Goal: Check status: Check status

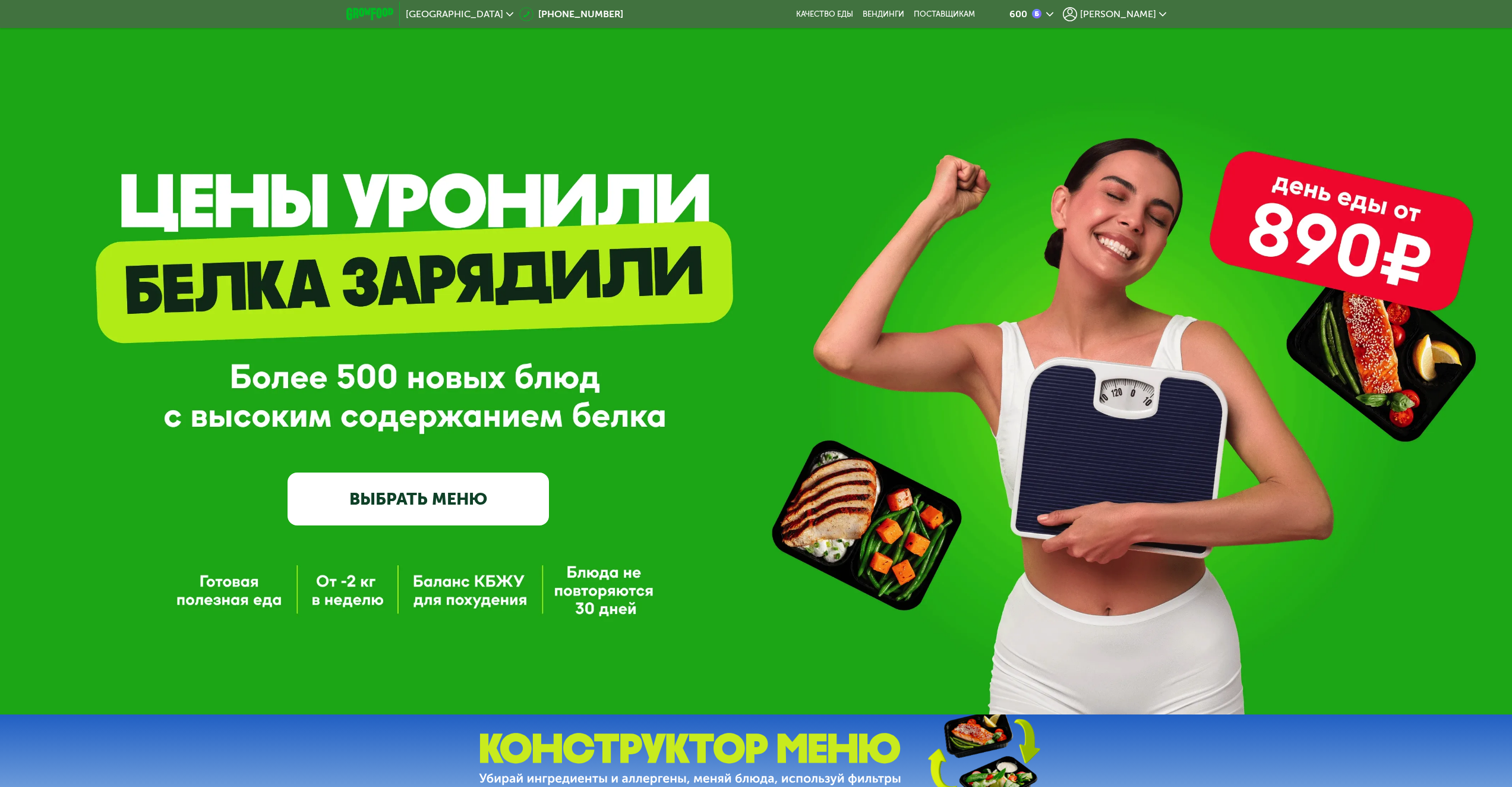
click at [1132, 19] on div "[PERSON_NAME]" at bounding box center [1114, 14] width 103 height 15
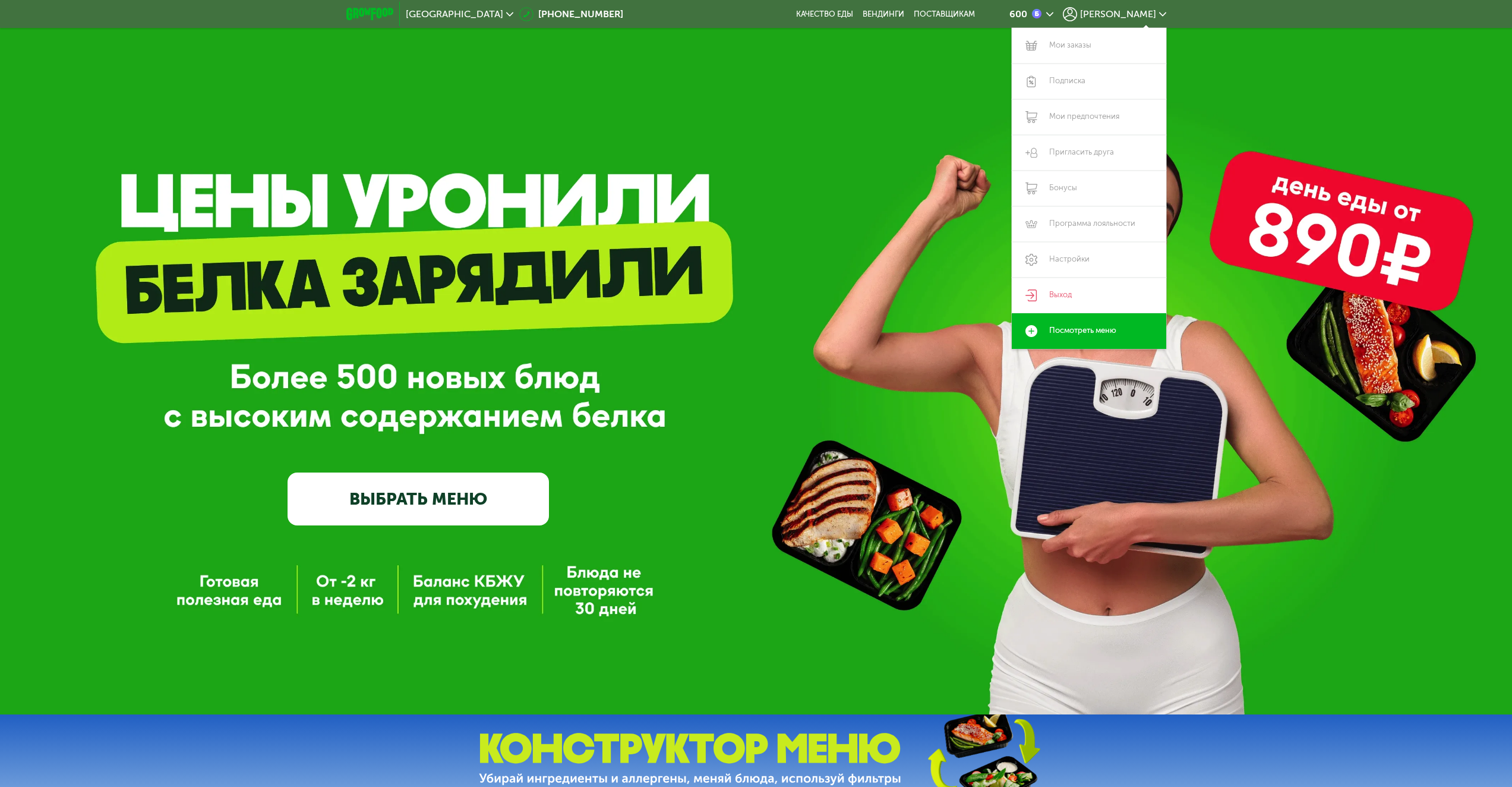
click at [807, 230] on div "GrowFood — доставка правильного питания ВЫБРАТЬ МЕНЮ" at bounding box center [756, 357] width 1512 height 714
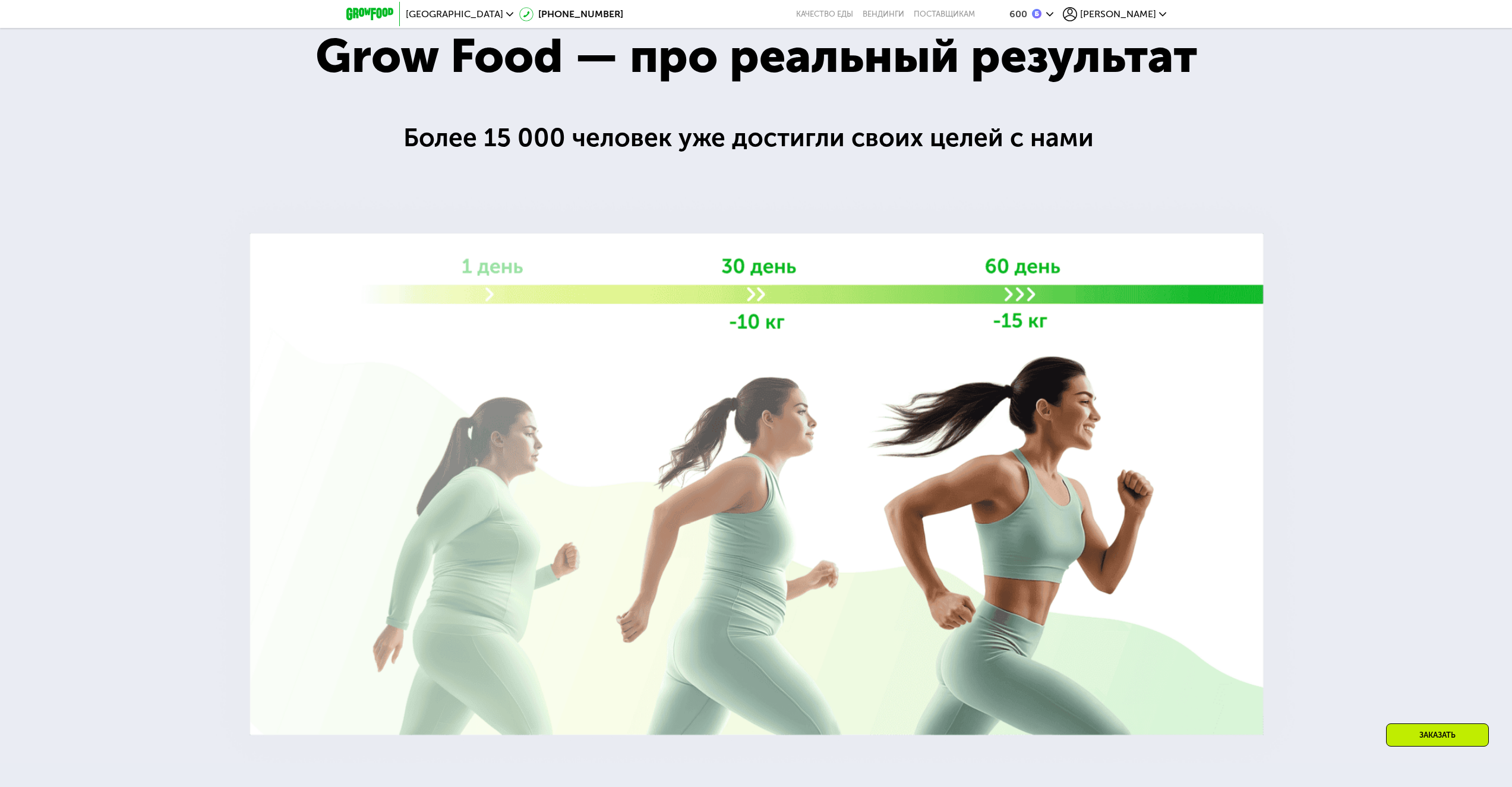
scroll to position [131, 0]
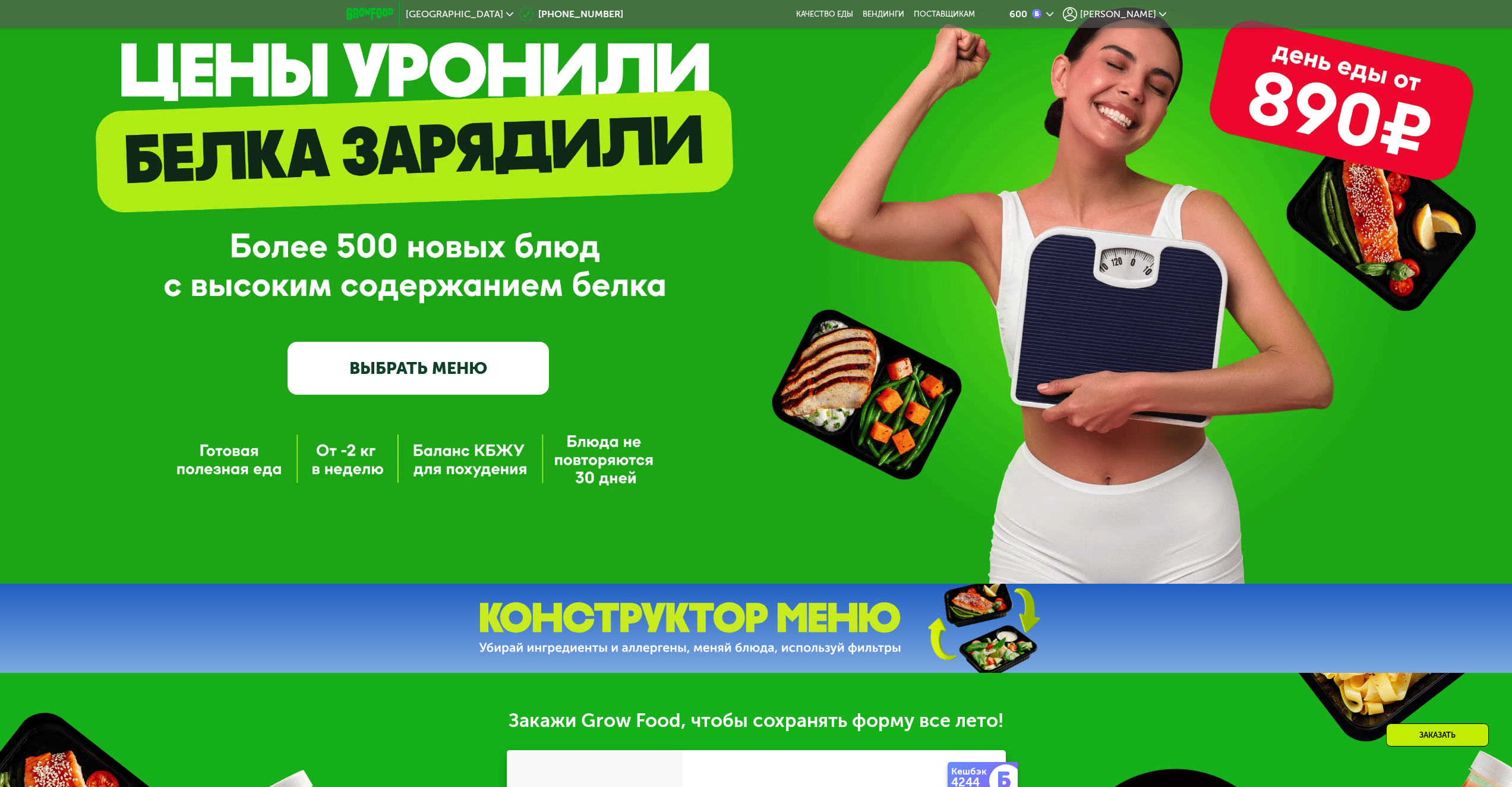
click at [1154, 18] on span "[PERSON_NAME]" at bounding box center [1118, 15] width 76 height 10
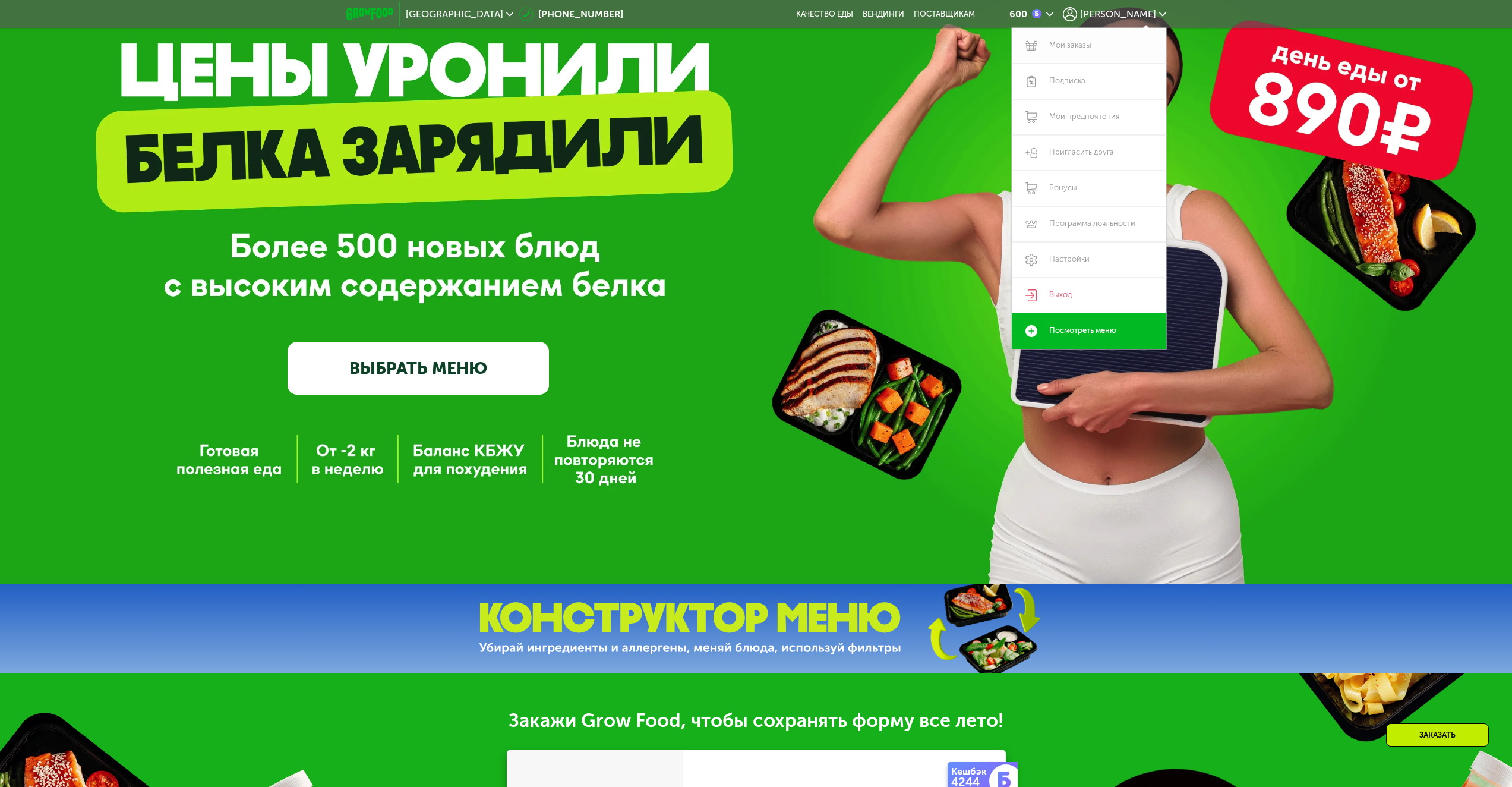
click at [1074, 53] on link "Мои заказы" at bounding box center [1089, 46] width 154 height 36
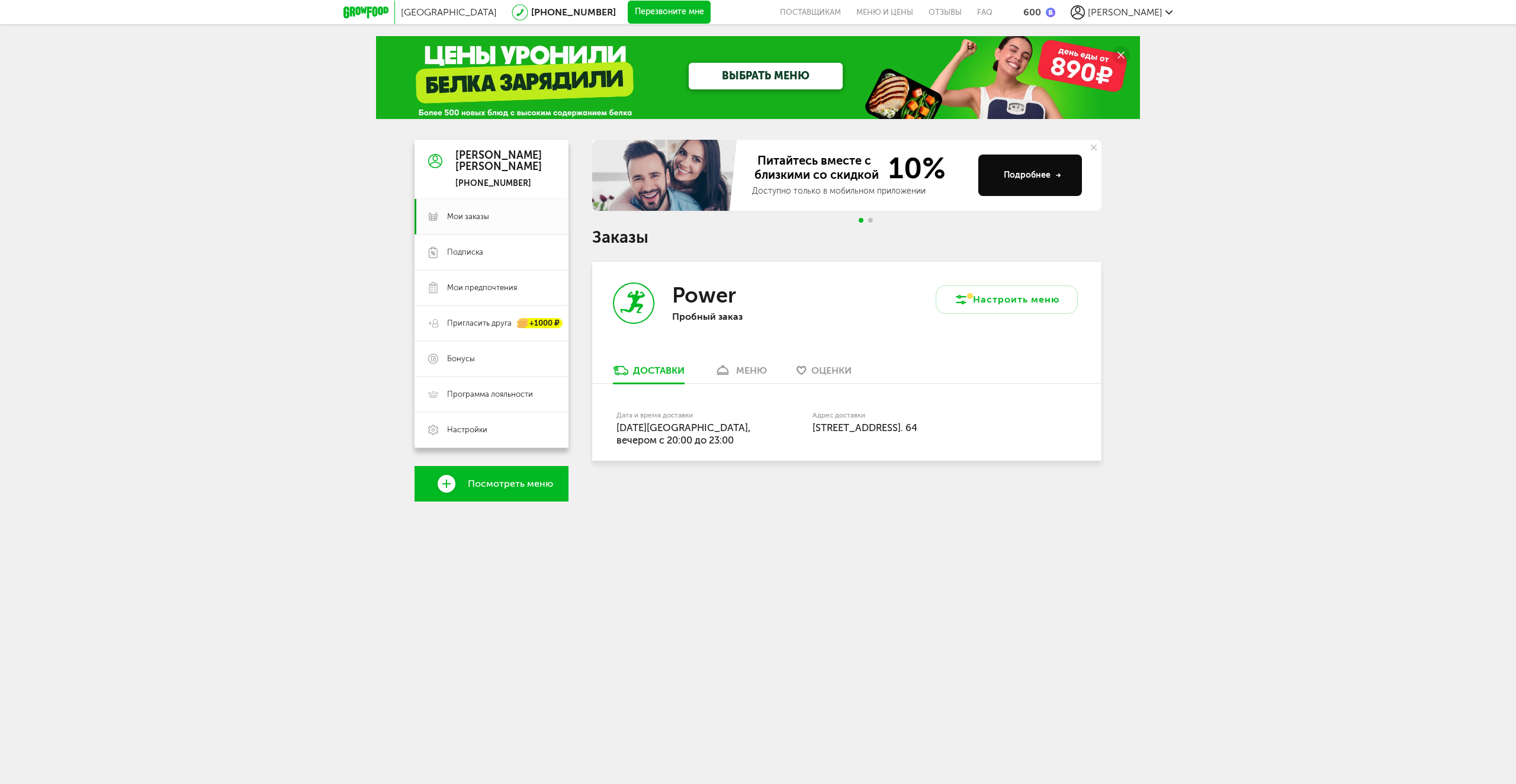
click at [764, 379] on link "меню" at bounding box center [741, 373] width 65 height 19
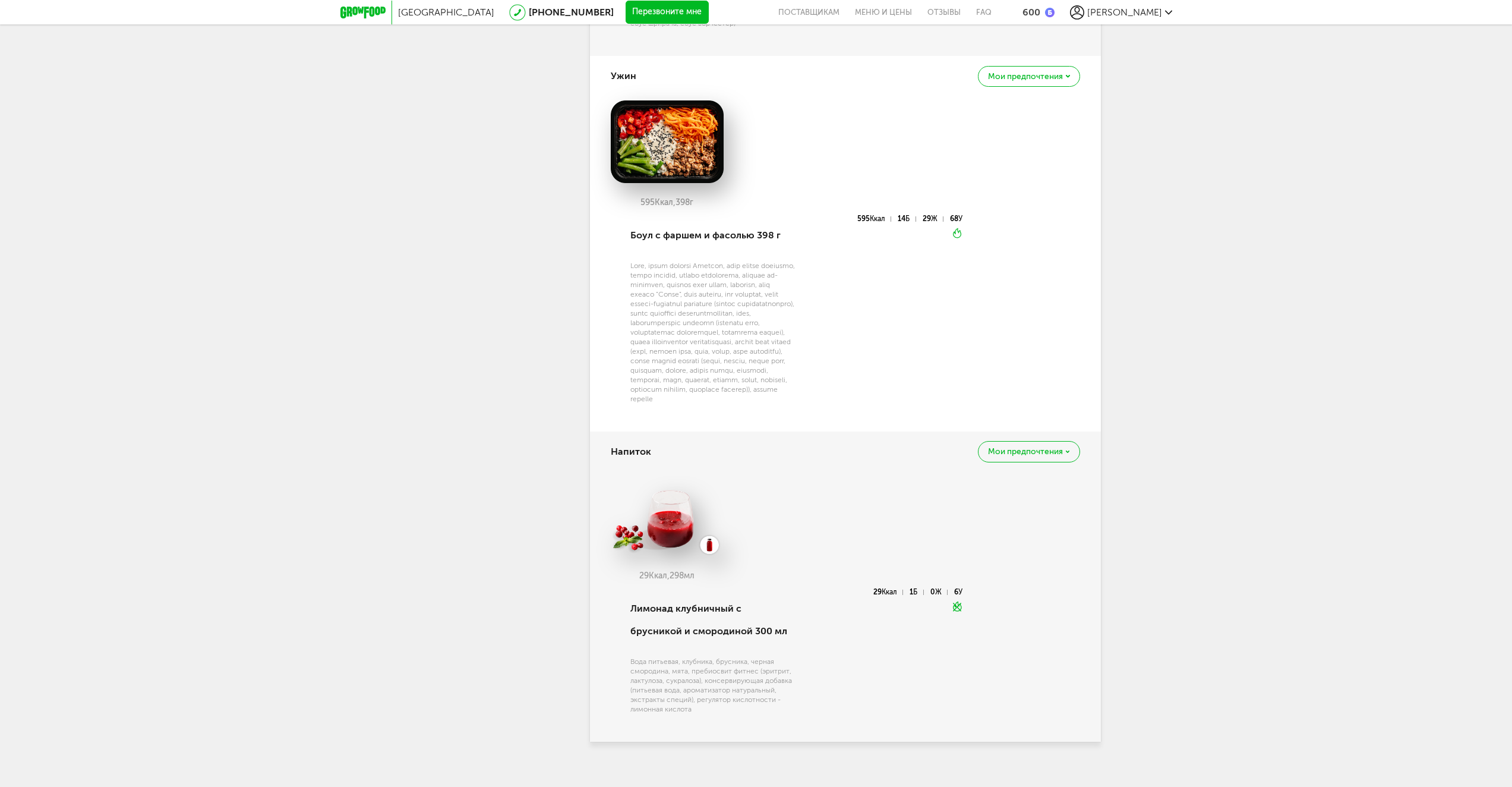
scroll to position [1888, 0]
